Goal: Information Seeking & Learning: Learn about a topic

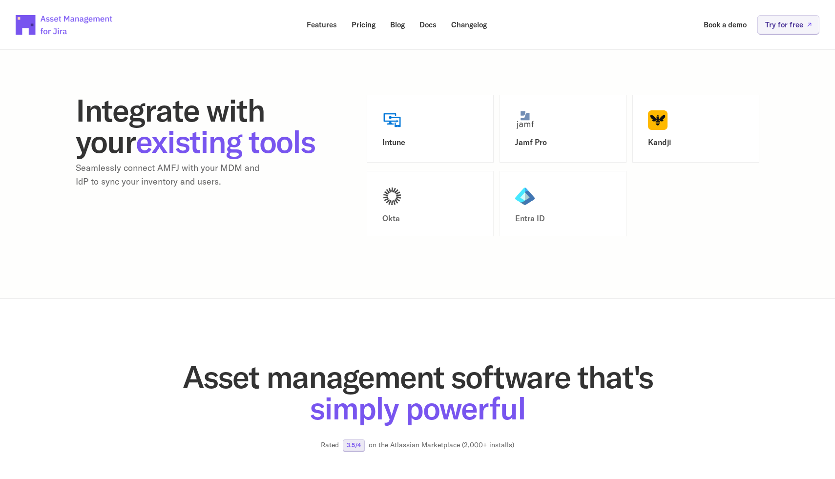
scroll to position [1278, 0]
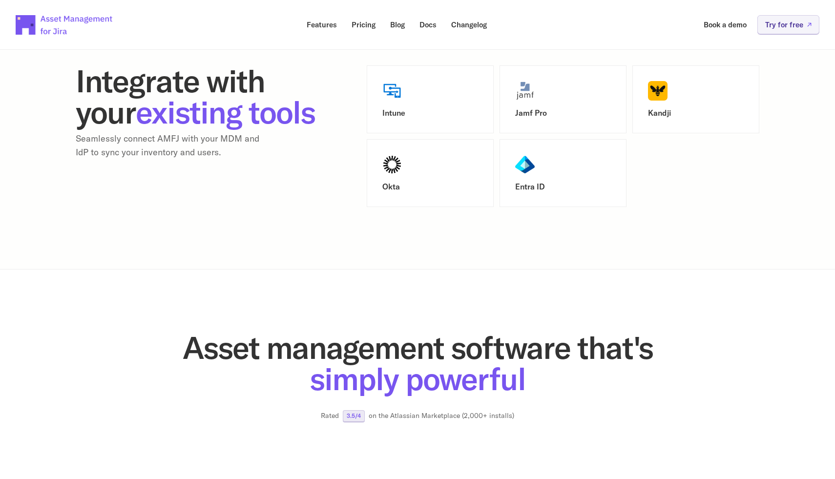
click at [534, 190] on h3 "Entra ID" at bounding box center [563, 186] width 96 height 9
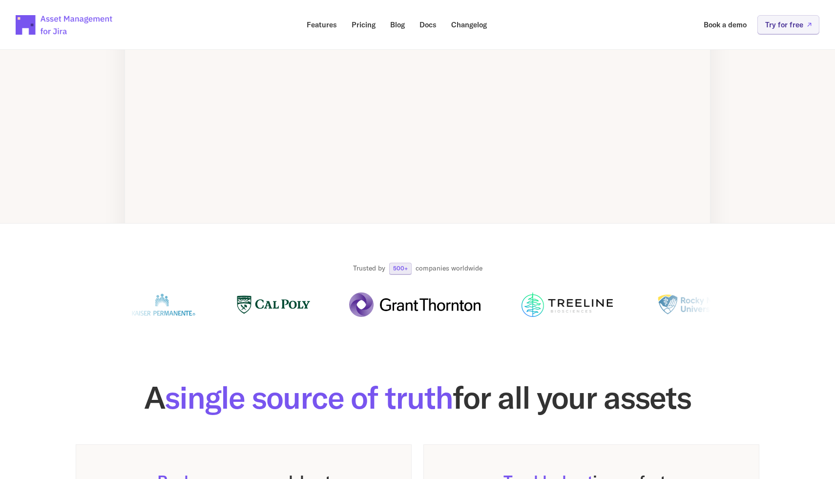
scroll to position [0, 0]
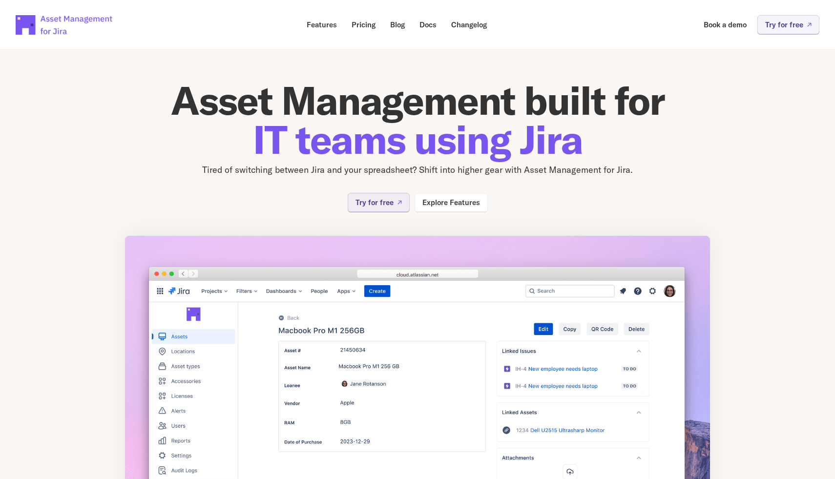
click at [441, 171] on p "Tired of switching between Jira and your spreadsheet? Shift into higher gear wi…" at bounding box center [418, 170] width 586 height 14
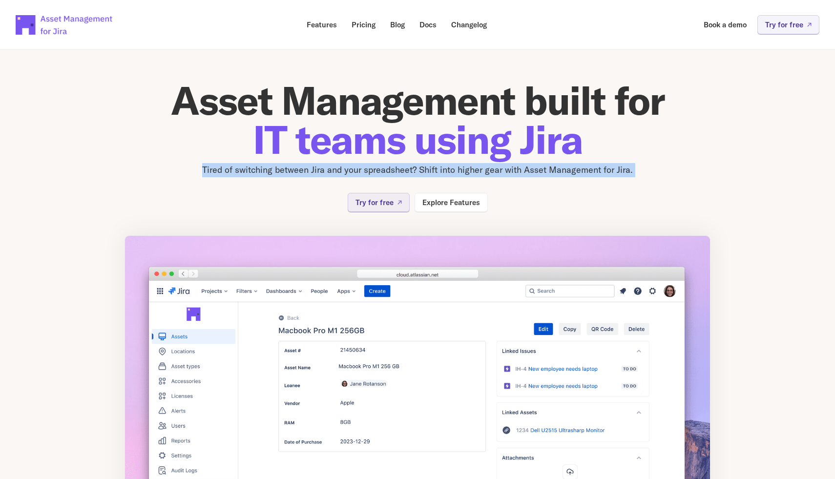
click at [441, 171] on p "Tired of switching between Jira and your spreadsheet? Shift into higher gear wi…" at bounding box center [418, 170] width 586 height 14
click at [434, 176] on div at bounding box center [434, 176] width 0 height 0
click at [661, 198] on div "Asset Management built for IT teams using Jira Tired of switching between Jira …" at bounding box center [418, 146] width 586 height 131
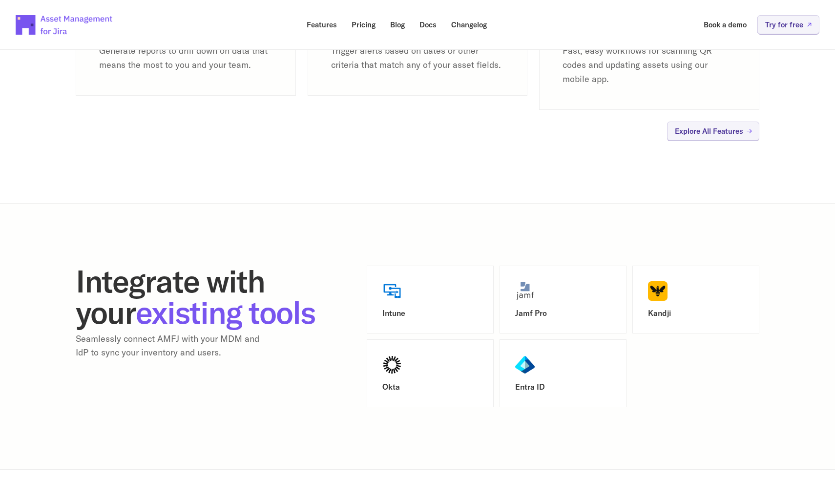
scroll to position [1081, 0]
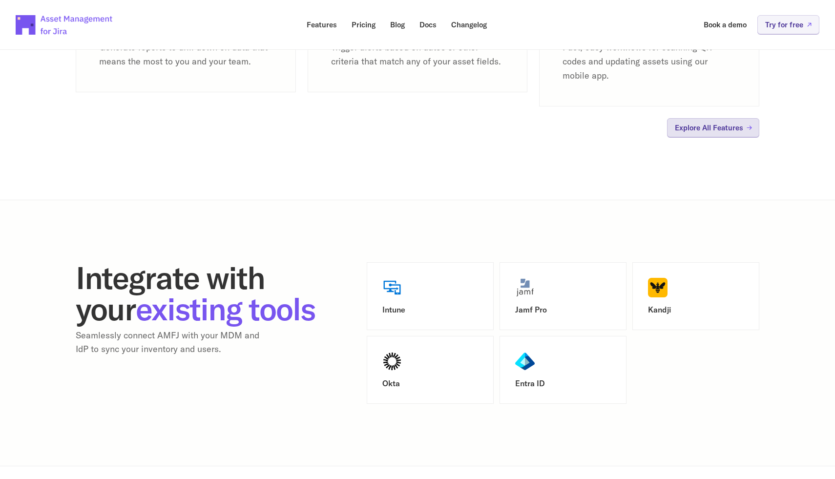
click at [675, 126] on p "Explore All Features" at bounding box center [709, 127] width 68 height 7
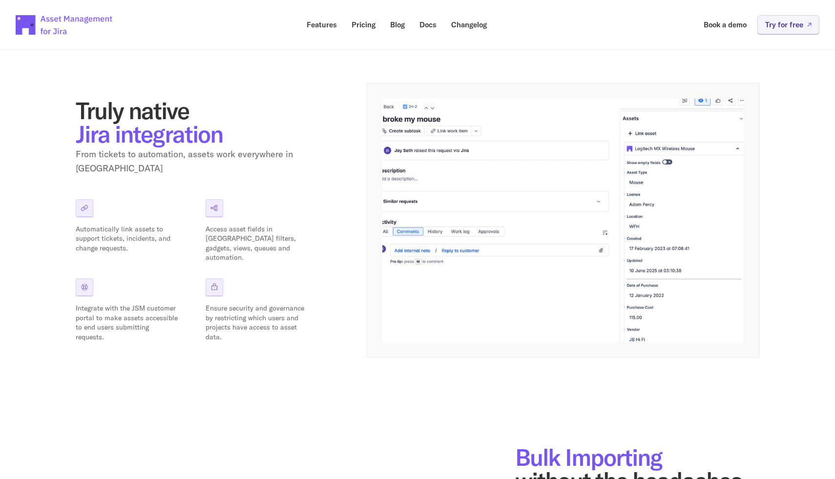
scroll to position [131, 0]
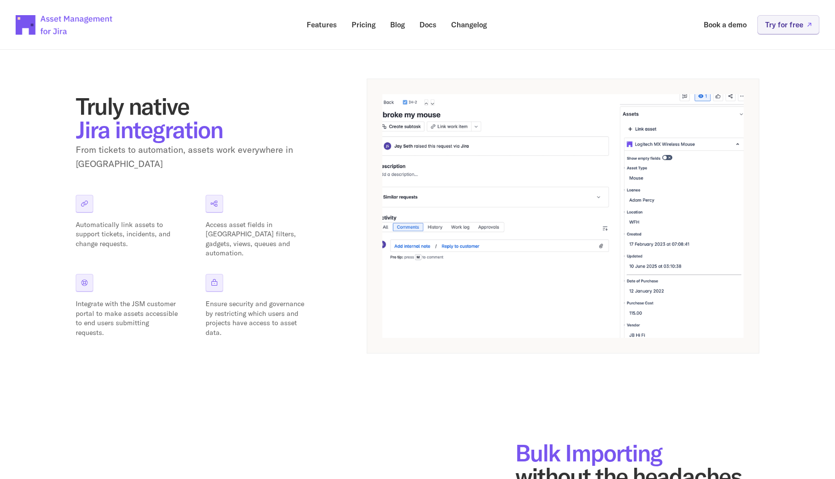
click at [213, 201] on icon at bounding box center [214, 204] width 7 height 6
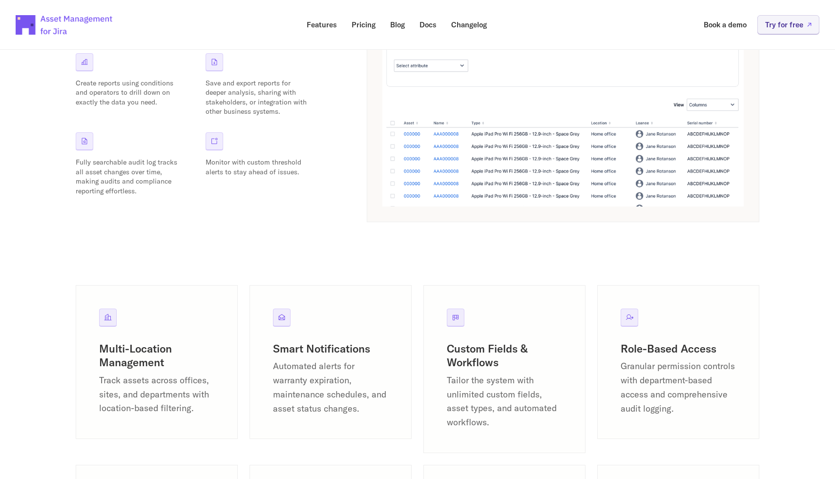
scroll to position [1114, 0]
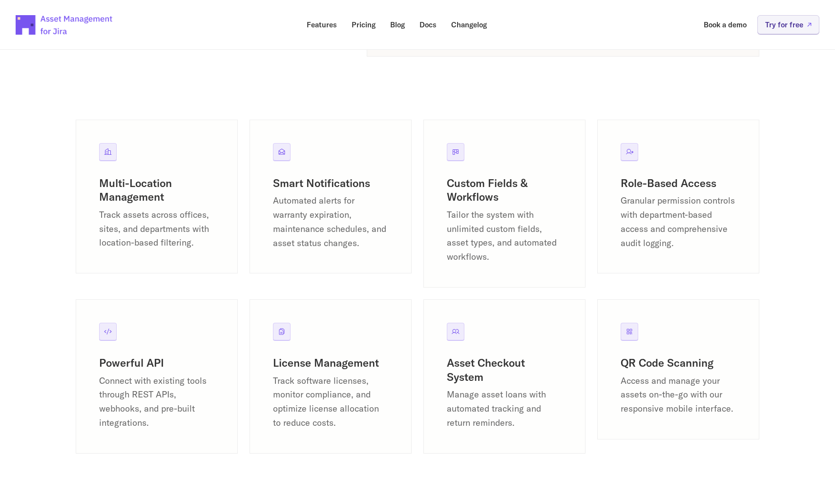
click at [665, 199] on p "Granular permission controls with department-based access and comprehensive aud…" at bounding box center [678, 222] width 115 height 56
click at [659, 182] on div at bounding box center [659, 182] width 0 height 0
click at [640, 191] on div "Role-Based Access Granular permission controls with department-based access and…" at bounding box center [678, 213] width 115 height 74
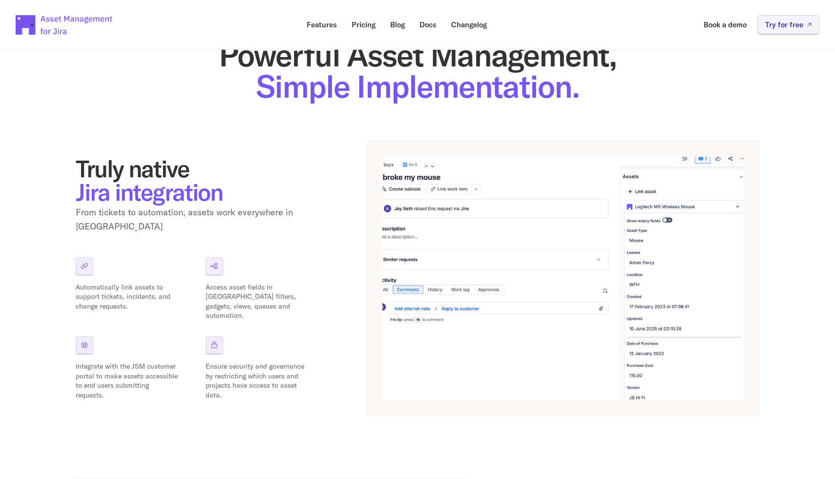
scroll to position [0, 0]
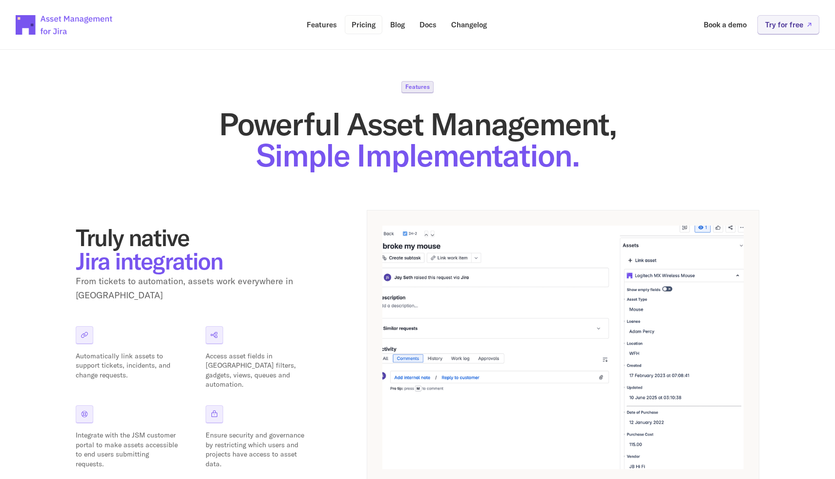
click at [364, 25] on p "Pricing" at bounding box center [364, 24] width 24 height 7
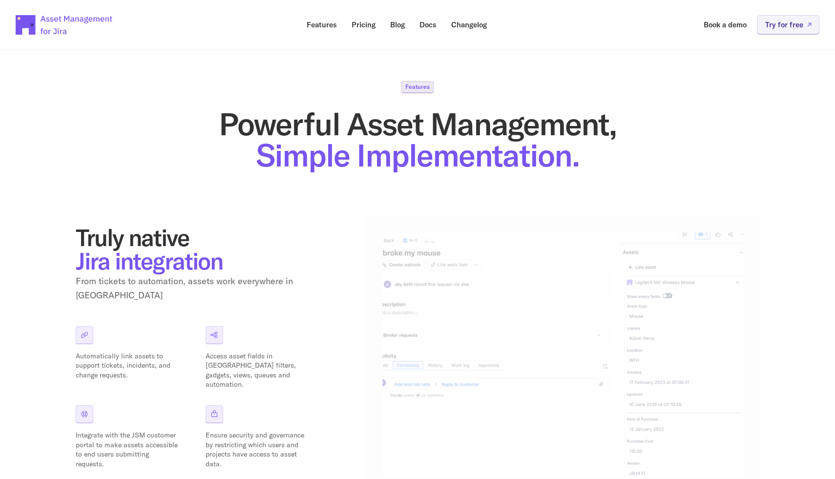
scroll to position [1081, 0]
